Goal: Task Accomplishment & Management: Manage account settings

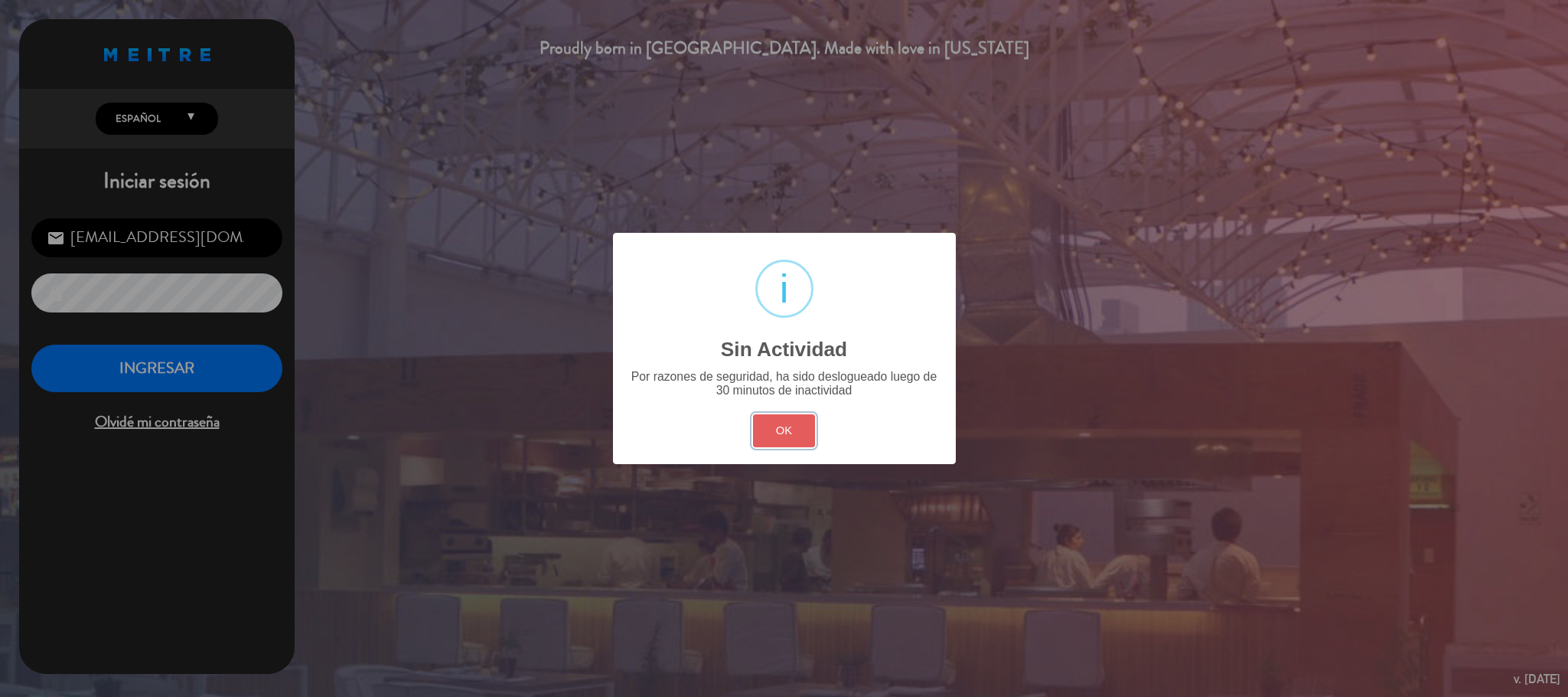
click at [780, 432] on button "OK" at bounding box center [784, 431] width 62 height 33
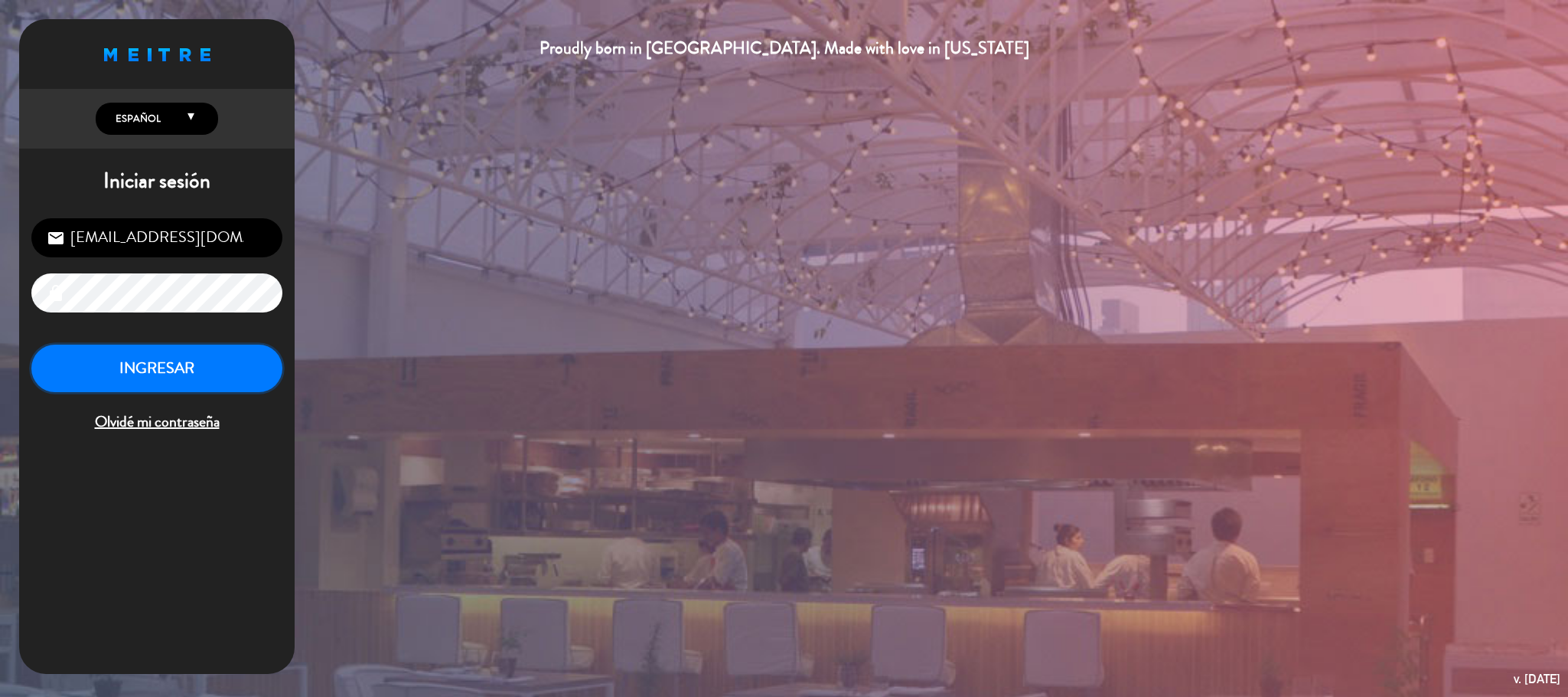
click at [227, 367] on button "INGRESAR" at bounding box center [157, 369] width 251 height 48
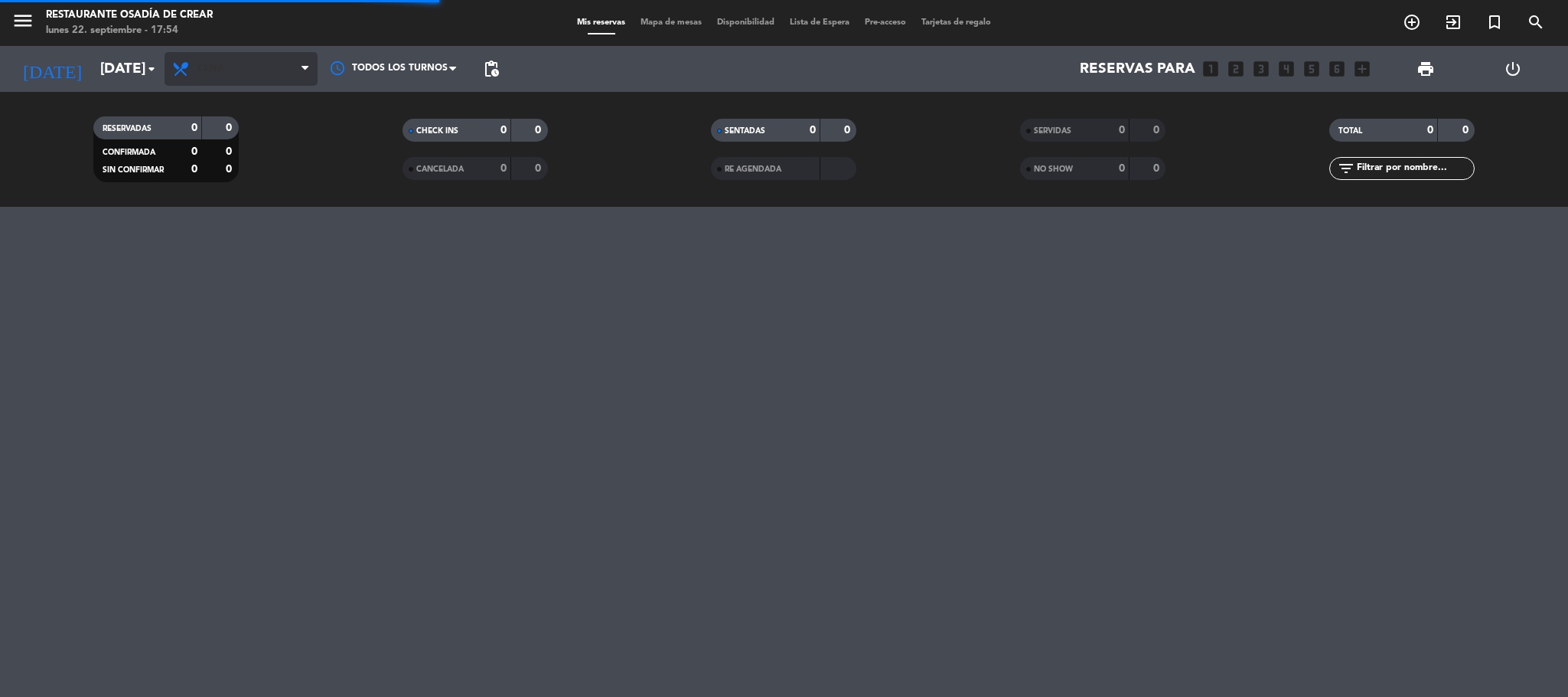
click at [281, 78] on span "Cena" at bounding box center [241, 69] width 153 height 34
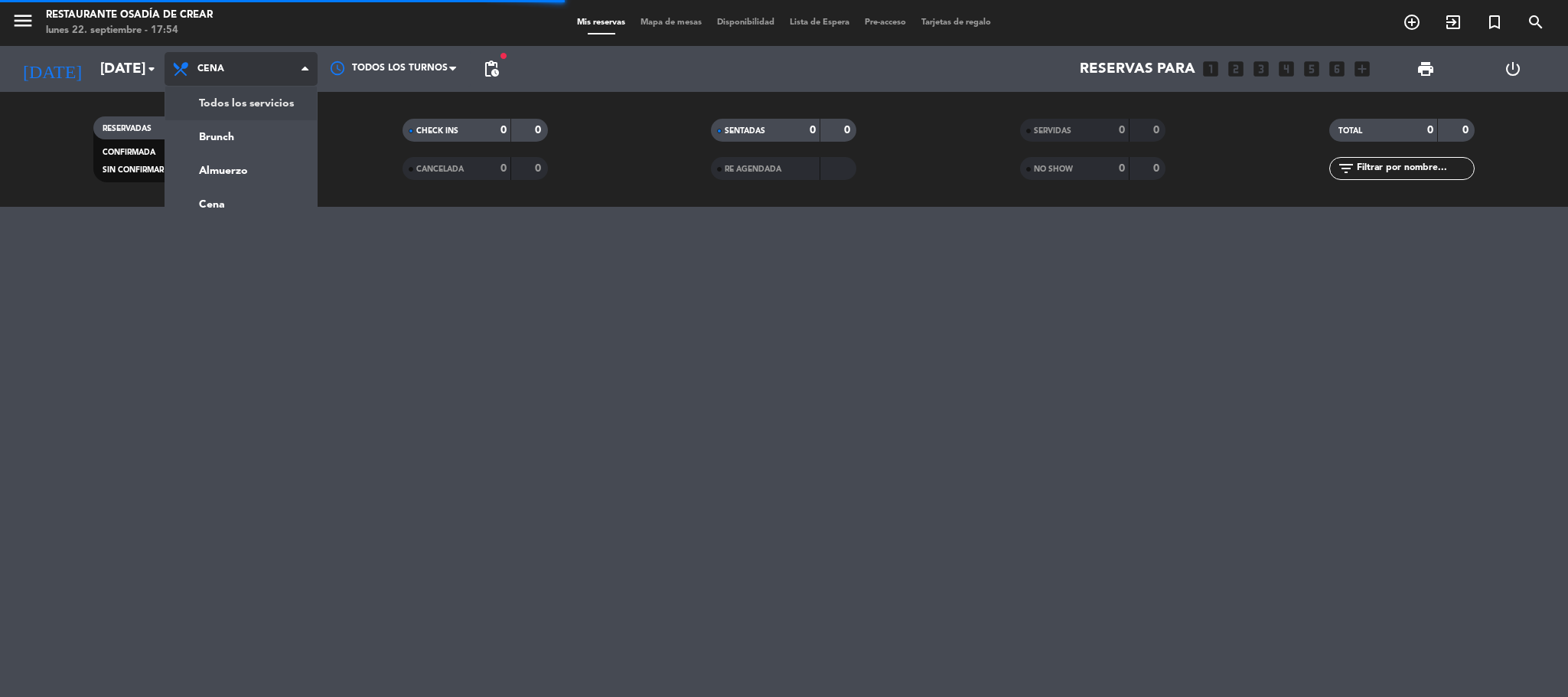
click at [287, 101] on div "menu Restaurante Osadía de Crear [DATE] 22. septiembre - 17:54 Mis reservas Map…" at bounding box center [784, 103] width 1568 height 206
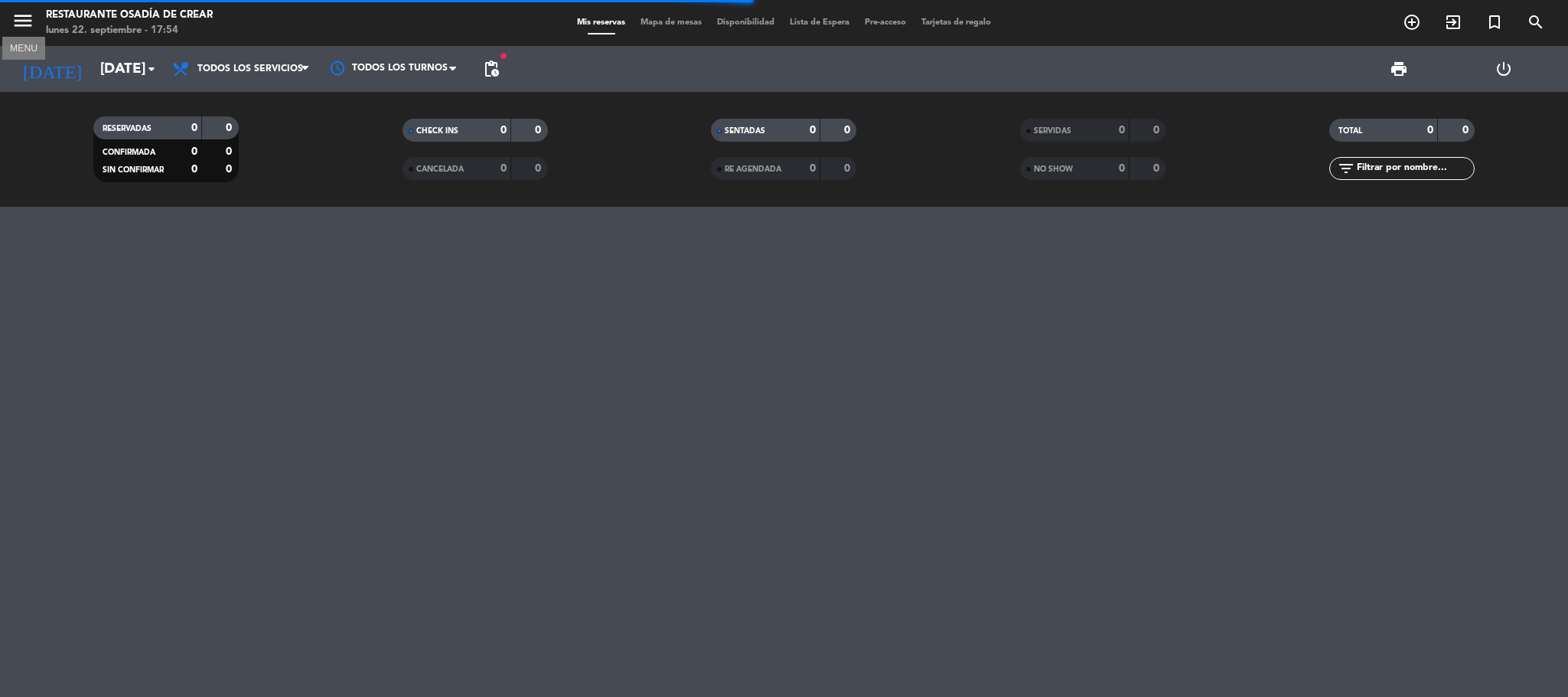
click at [23, 27] on icon "menu" at bounding box center [23, 21] width 23 height 23
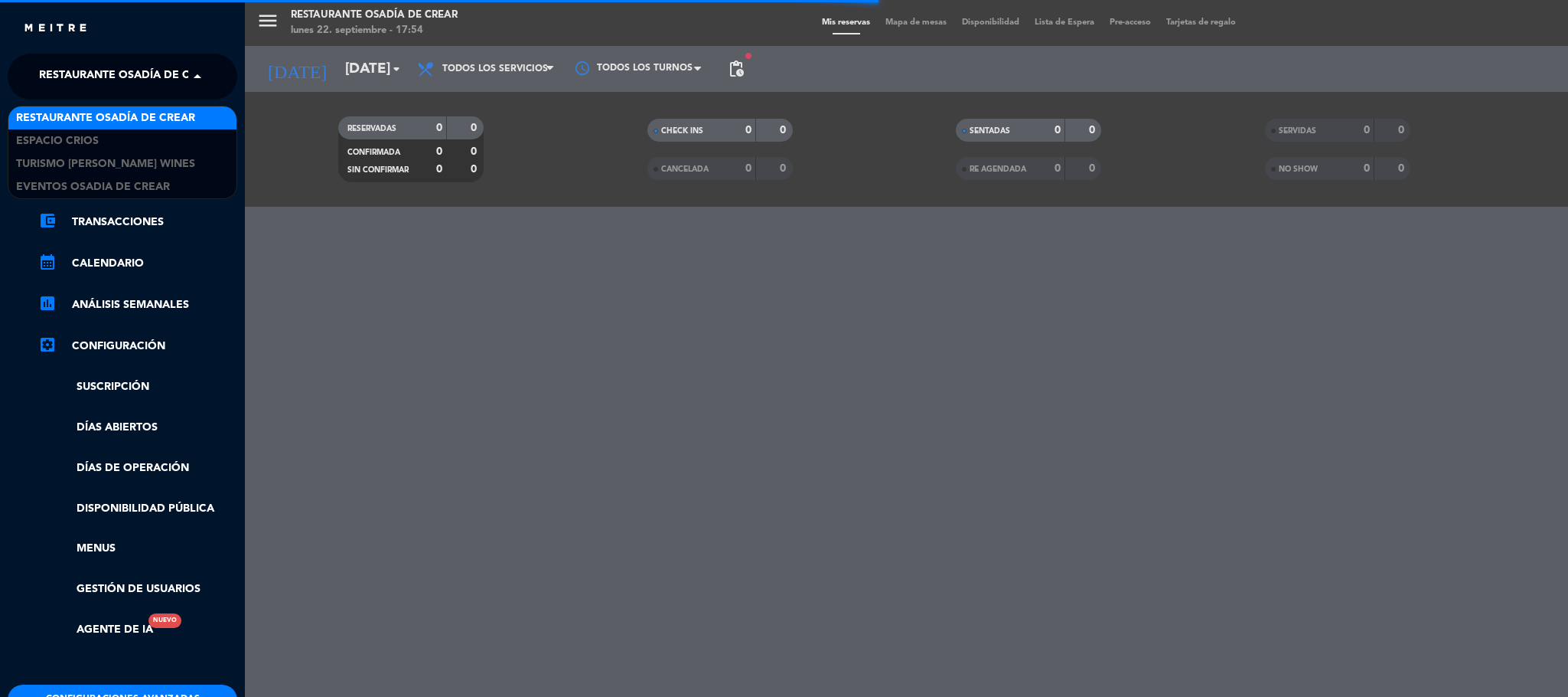
drag, startPoint x: 125, startPoint y: 75, endPoint x: 124, endPoint y: 99, distance: 24.0
click at [126, 76] on span "Restaurante Osadía de Crear" at bounding box center [128, 76] width 179 height 32
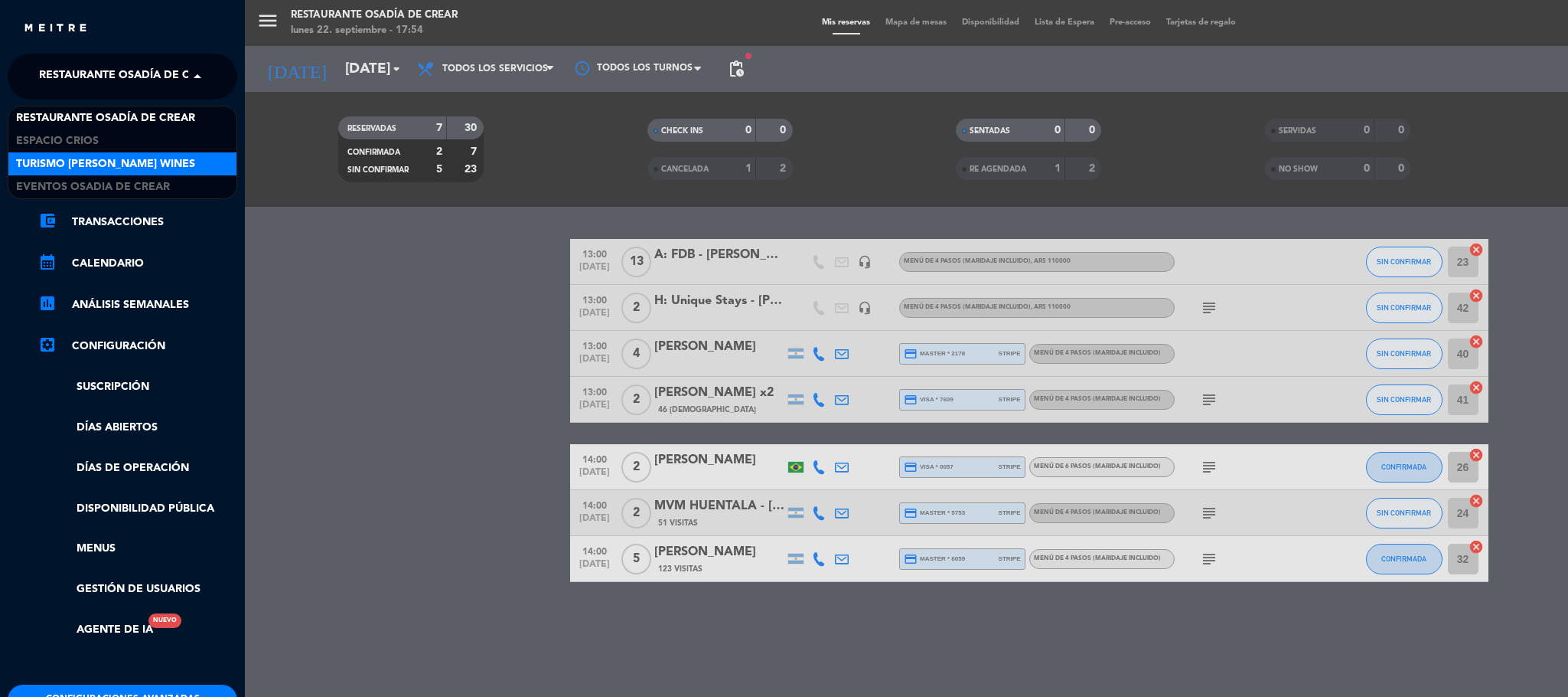
click at [90, 163] on span "Turismo [PERSON_NAME] Wines" at bounding box center [105, 164] width 179 height 17
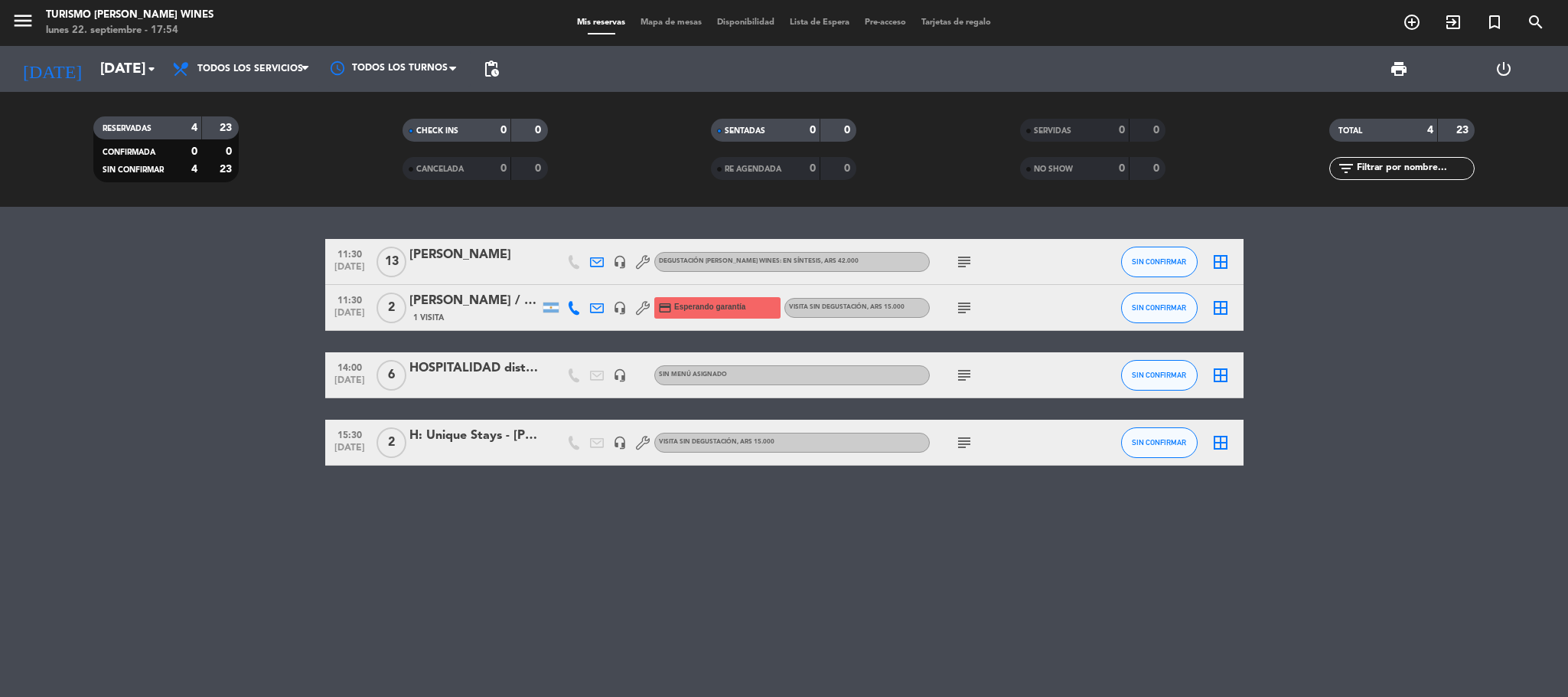
click at [457, 375] on div "HOSPITALIDAD dist. del NEA" at bounding box center [474, 368] width 130 height 20
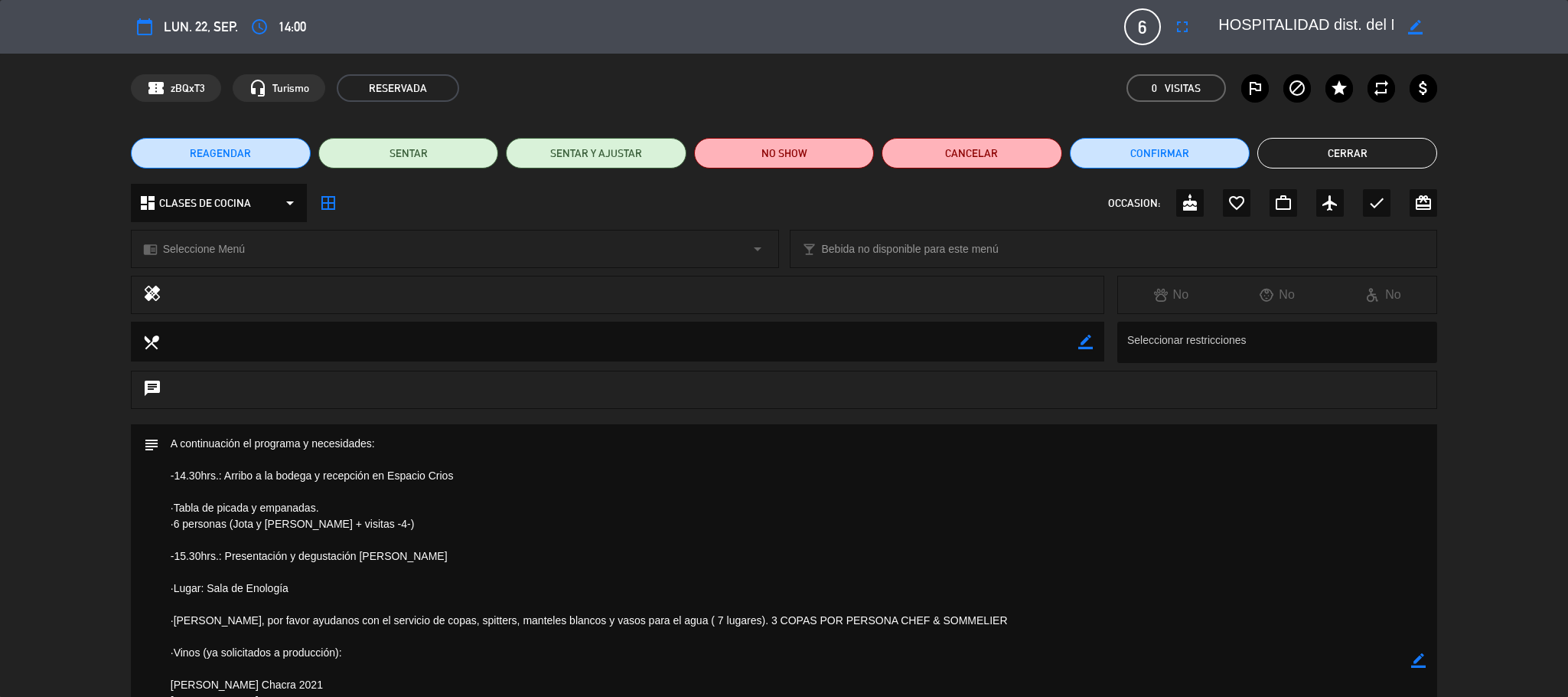
click at [1314, 166] on button "Cerrar" at bounding box center [1347, 152] width 180 height 31
